Goal: Task Accomplishment & Management: Manage account settings

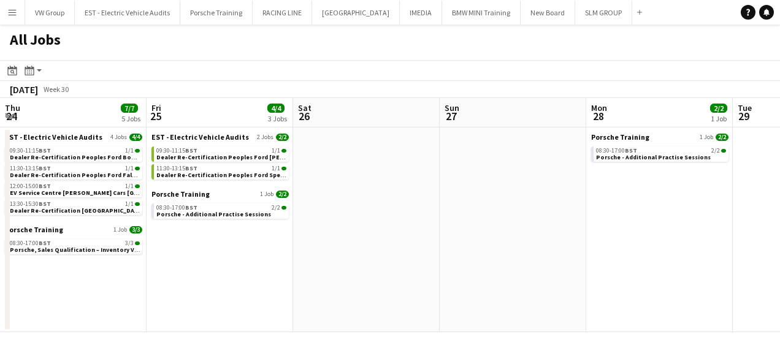
scroll to position [0, 315]
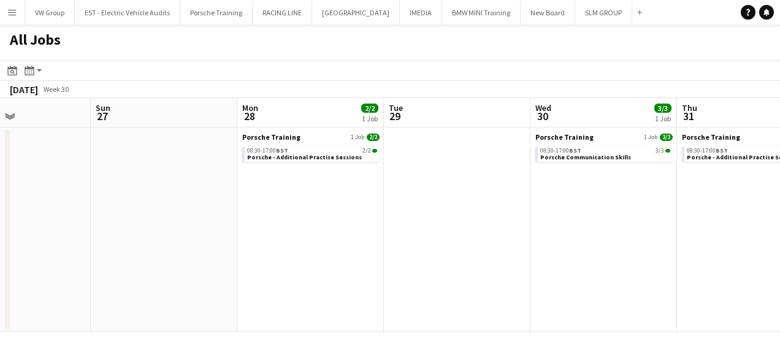
drag, startPoint x: 329, startPoint y: 205, endPoint x: 527, endPoint y: 228, distance: 198.8
click at [552, 233] on app-calendar-viewport "Thu 24 7/7 5 Jobs Fri 25 4/4 3 Jobs Sat 26 Sun 27 Mon 28 2/2 1 Job Tue 29 Wed 3…" at bounding box center [390, 215] width 780 height 234
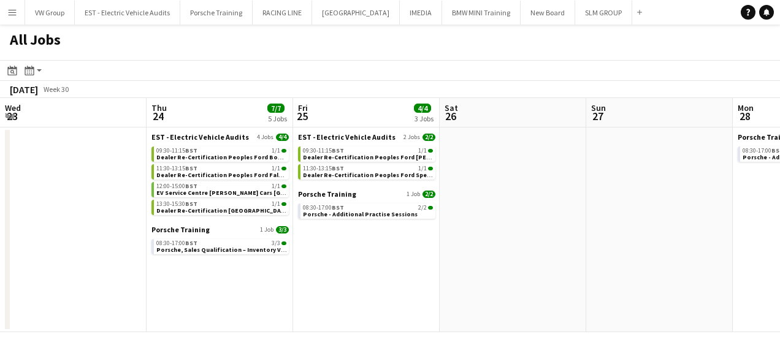
click at [521, 229] on app-calendar-viewport "Mon 21 3/3 2 Jobs Tue 22 4/4 2 Jobs Wed 23 Thu 24 7/7 5 Jobs Fri 25 4/4 3 Jobs …" at bounding box center [390, 215] width 780 height 234
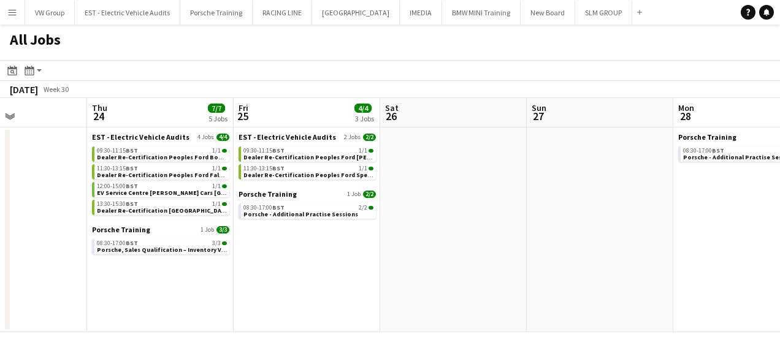
click at [513, 239] on app-all-jobs "All Jobs Date picker AUG 2025 AUG 2025 Monday M Tuesday T Wednesday W Thursday …" at bounding box center [390, 179] width 780 height 308
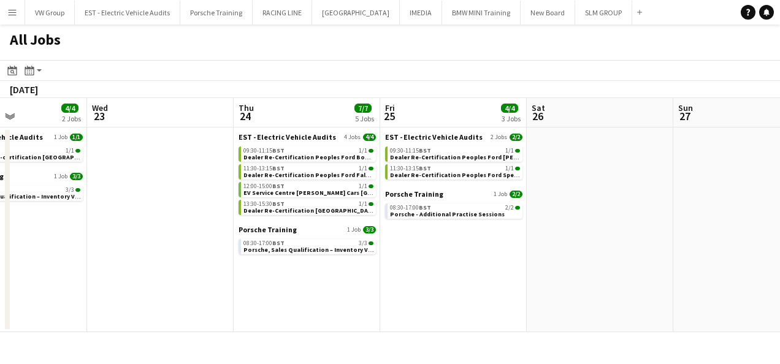
click at [480, 205] on app-calendar-viewport "Sun 20 2/2 1 Job Mon 21 3/3 2 Jobs Tue 22 4/4 2 Jobs Wed 23 Thu 24 7/7 5 Jobs F…" at bounding box center [390, 215] width 780 height 234
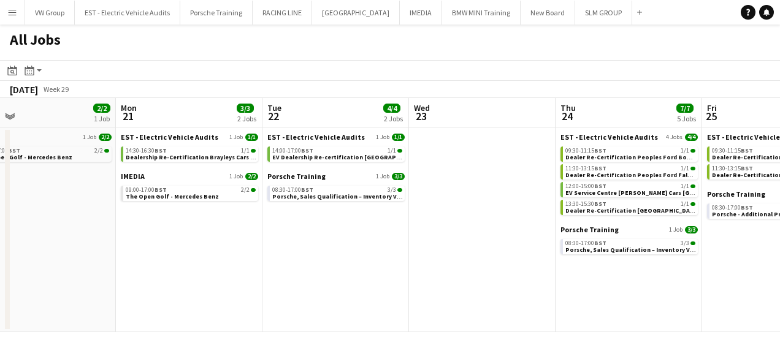
drag, startPoint x: 307, startPoint y: 226, endPoint x: 494, endPoint y: 205, distance: 188.3
click at [494, 205] on app-calendar-viewport "Fri 18 6/6 2 Jobs Sat 19 2/2 1 Job Sun 20 2/2 1 Job Mon 21 3/3 2 Jobs Tue 22 4/…" at bounding box center [390, 215] width 780 height 234
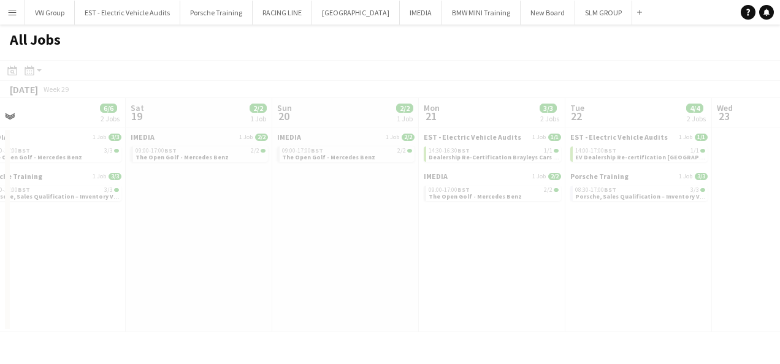
scroll to position [0, 375]
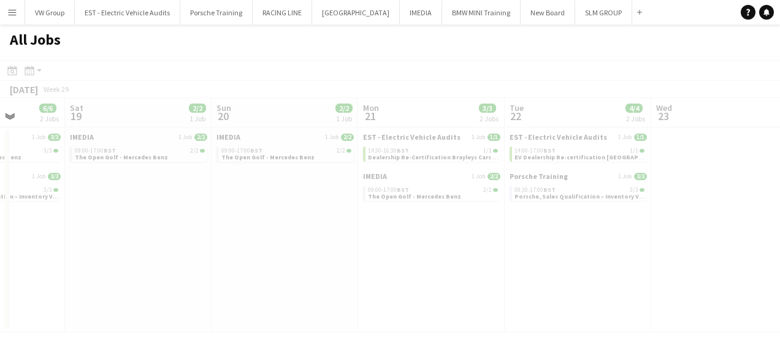
drag, startPoint x: 326, startPoint y: 250, endPoint x: 453, endPoint y: 246, distance: 126.4
click at [453, 246] on app-calendar-viewport "Wed 16 Thu 17 4/4 2 Jobs Fri 18 6/6 2 Jobs Sat 19 2/2 1 Job Sun 20 2/2 1 Job Mo…" at bounding box center [390, 215] width 780 height 234
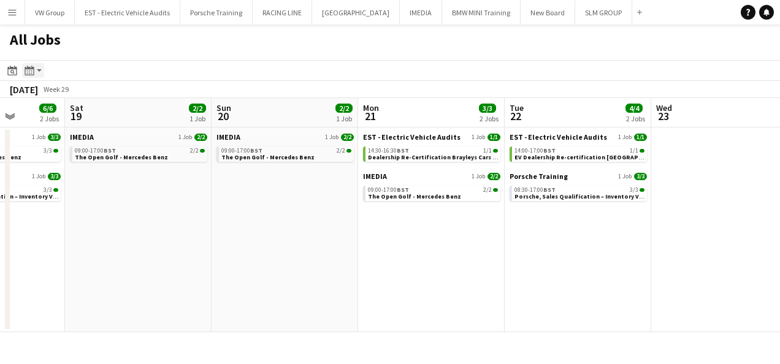
click at [29, 71] on icon "Month view / Day view" at bounding box center [30, 71] width 10 height 10
click at [9, 72] on icon "Date picker" at bounding box center [12, 71] width 10 height 10
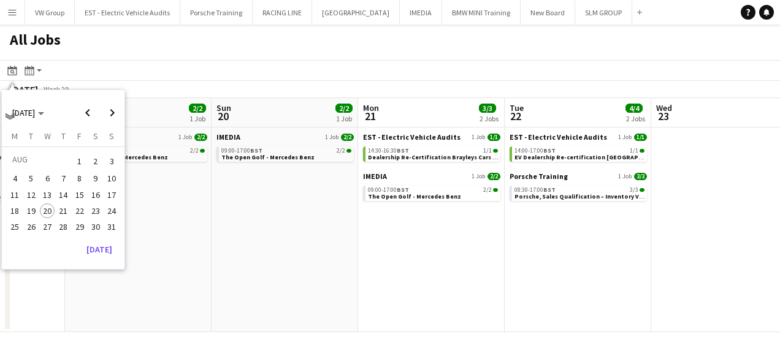
click at [47, 208] on span "20" at bounding box center [47, 211] width 15 height 15
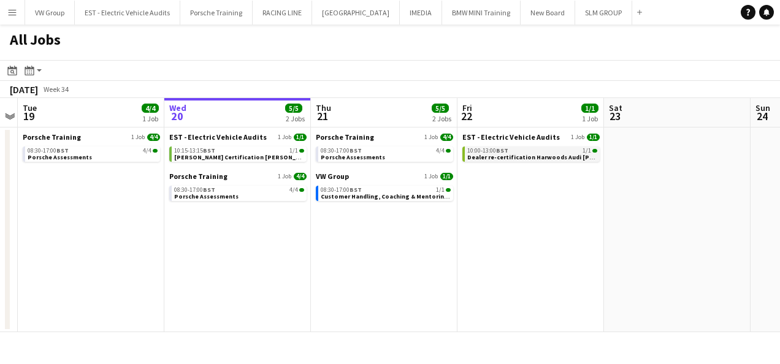
click at [475, 151] on span "10:00-13:00 BST" at bounding box center [487, 151] width 41 height 6
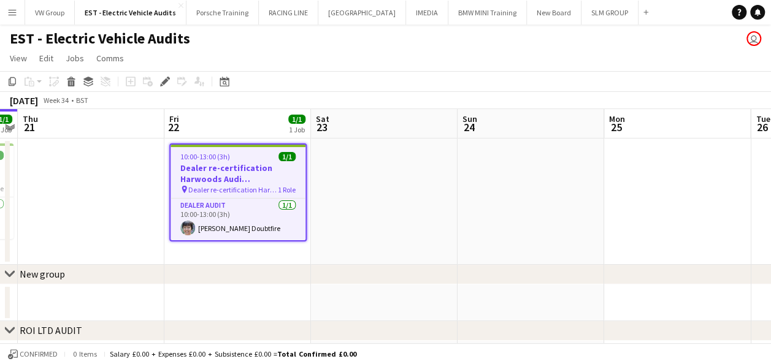
click at [12, 12] on app-icon "Menu" at bounding box center [12, 12] width 10 height 10
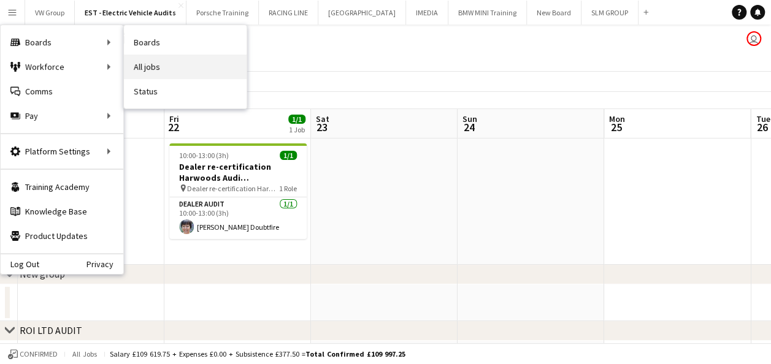
click at [139, 69] on link "All jobs" at bounding box center [185, 67] width 123 height 25
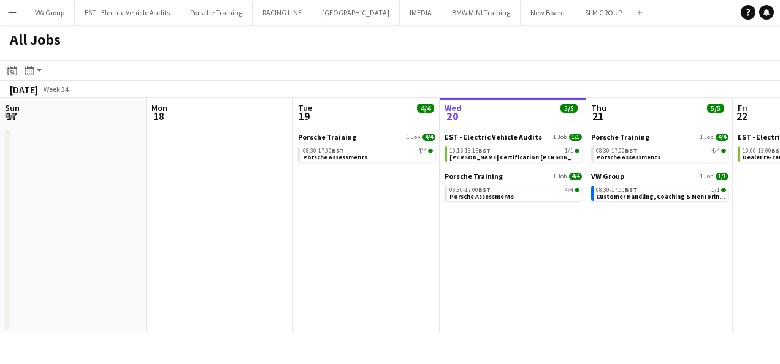
scroll to position [0, 293]
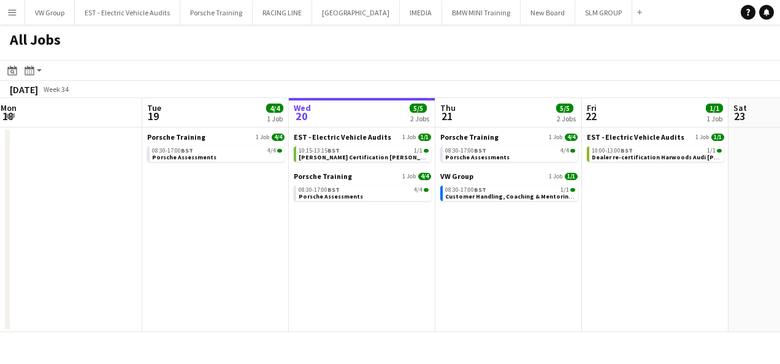
drag, startPoint x: 220, startPoint y: 298, endPoint x: 360, endPoint y: 275, distance: 142.2
click at [360, 275] on app-calendar-viewport "Sat 16 Sun 17 Mon 18 Tue 19 4/4 1 Job Wed 20 5/5 2 Jobs Thu 21 5/5 2 Jobs Fri 2…" at bounding box center [390, 215] width 780 height 234
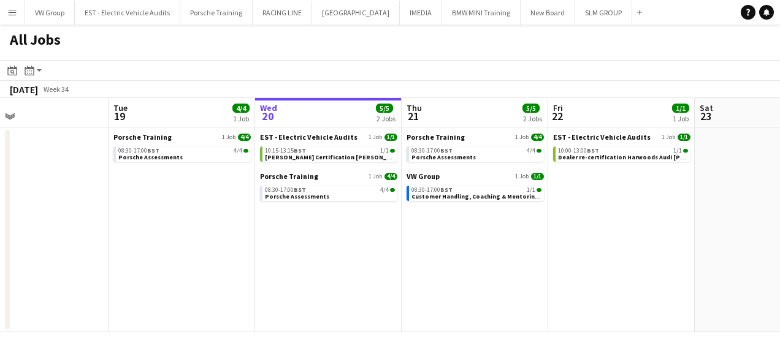
drag, startPoint x: 377, startPoint y: 258, endPoint x: 245, endPoint y: 258, distance: 131.2
click at [245, 258] on app-calendar-viewport "Fri 15 Sat 16 Sun 17 Mon 18 Tue 19 4/4 1 Job Wed 20 5/5 2 Jobs Thu 21 5/5 2 Job…" at bounding box center [390, 215] width 780 height 234
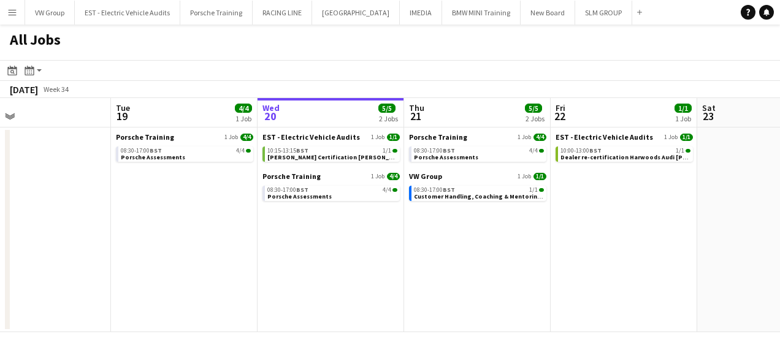
click at [15, 12] on app-icon "Menu" at bounding box center [12, 12] width 10 height 10
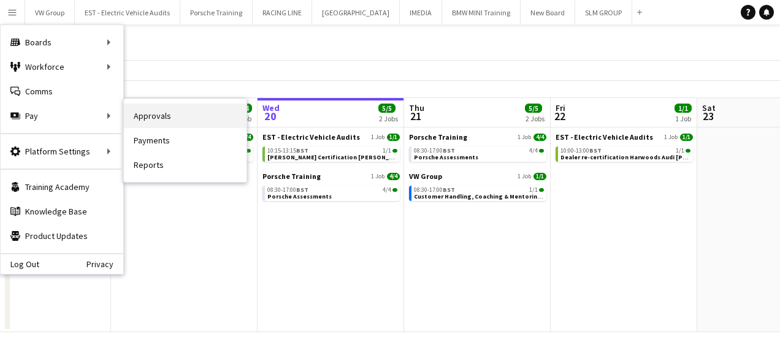
click at [152, 115] on link "Approvals" at bounding box center [185, 116] width 123 height 25
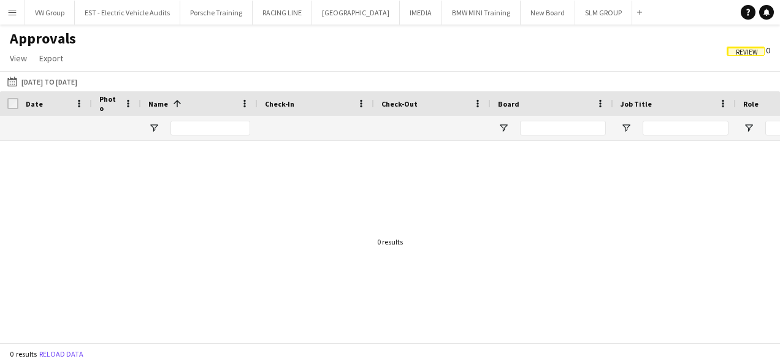
click at [759, 48] on span "Review" at bounding box center [746, 51] width 38 height 9
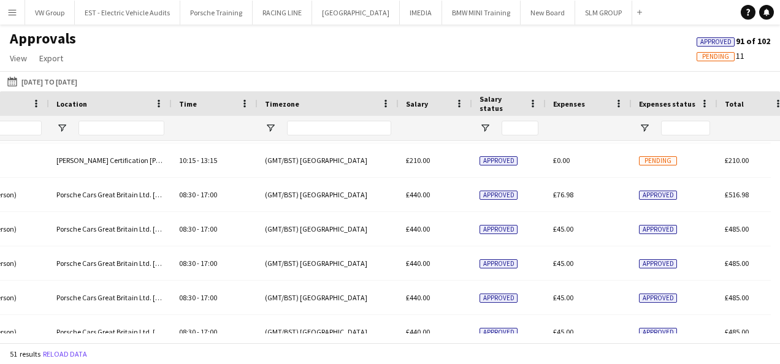
click at [710, 54] on span "Pending" at bounding box center [715, 57] width 27 height 8
